Goal: Find contact information: Find contact information

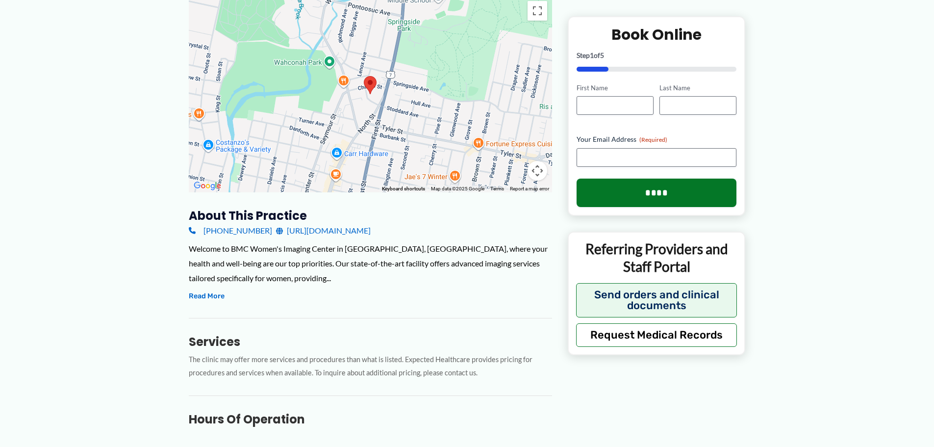
scroll to position [196, 0]
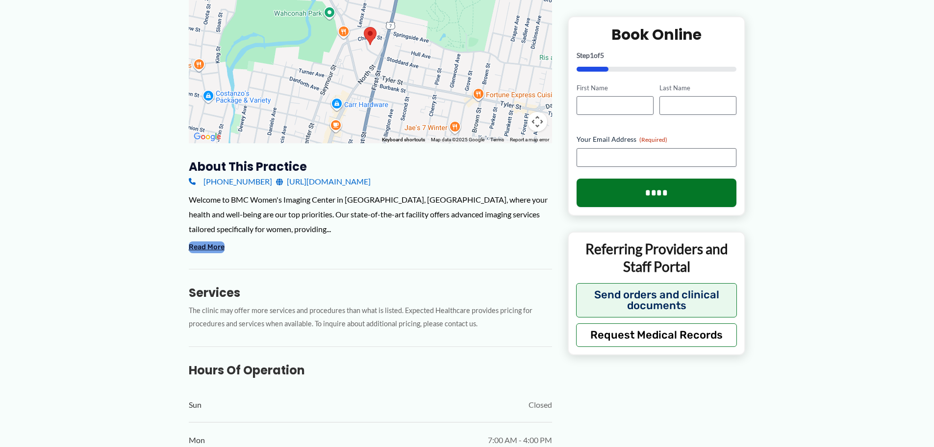
click at [190, 246] on button "Read More" at bounding box center [207, 247] width 36 height 12
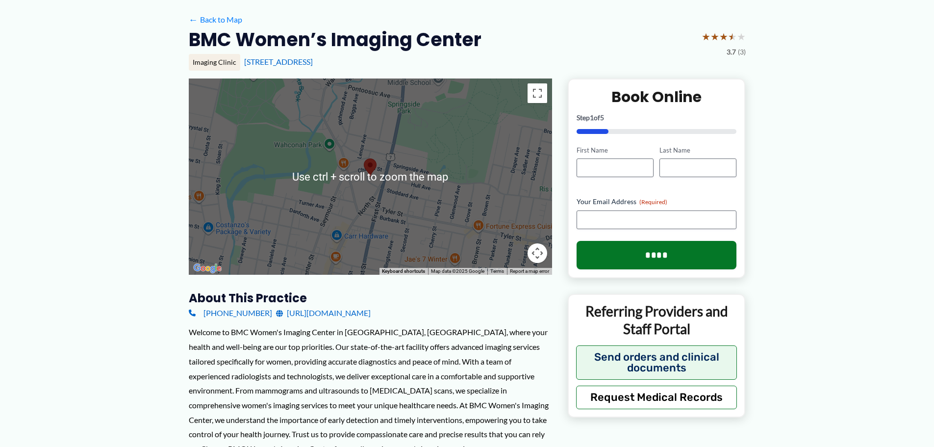
scroll to position [147, 0]
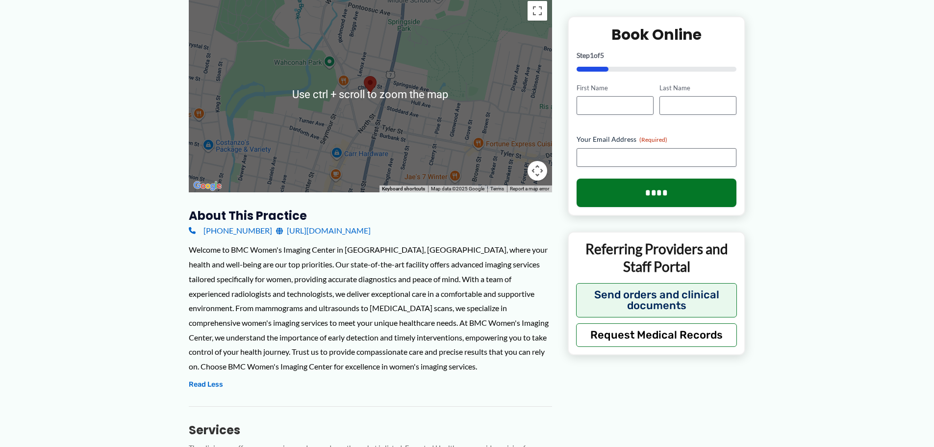
click at [355, 230] on link "[URL][DOMAIN_NAME]" at bounding box center [323, 230] width 95 height 15
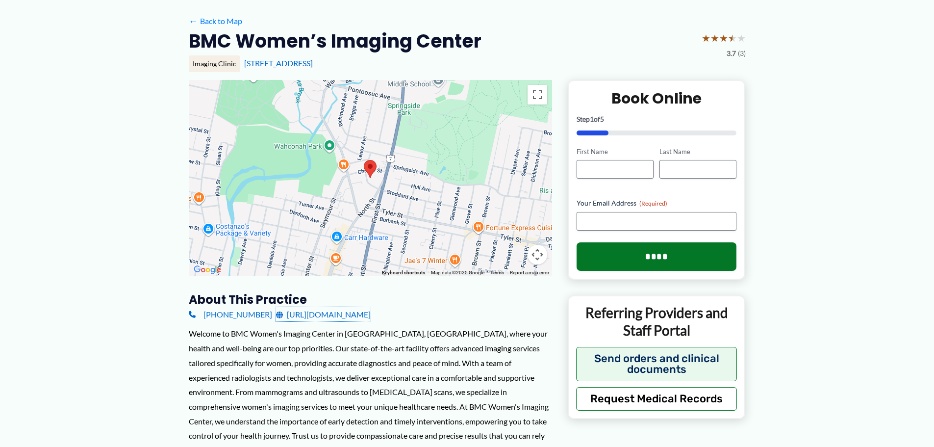
scroll to position [0, 0]
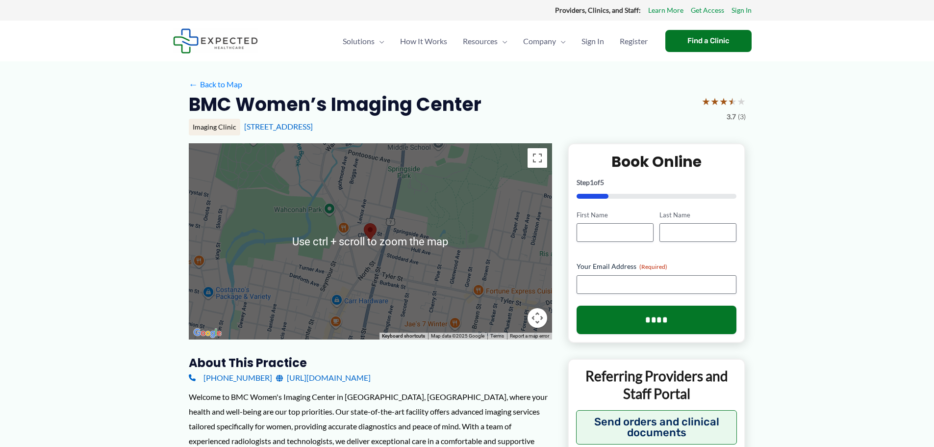
click at [321, 4] on div "Providers, Clinics, and Staff: Learn More Get Access Sign In" at bounding box center [467, 10] width 589 height 13
